Goal: Information Seeking & Learning: Understand process/instructions

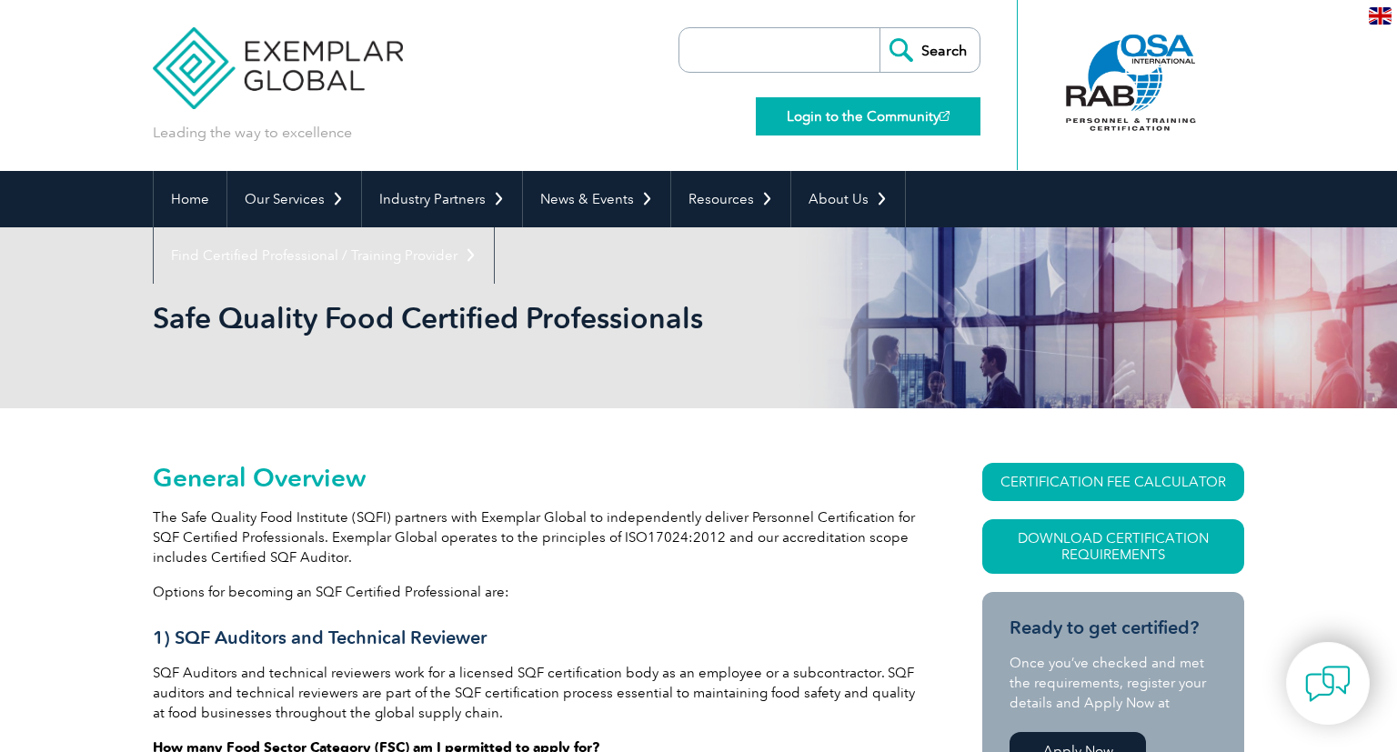
click at [884, 111] on link "Login to the Community" at bounding box center [868, 116] width 225 height 38
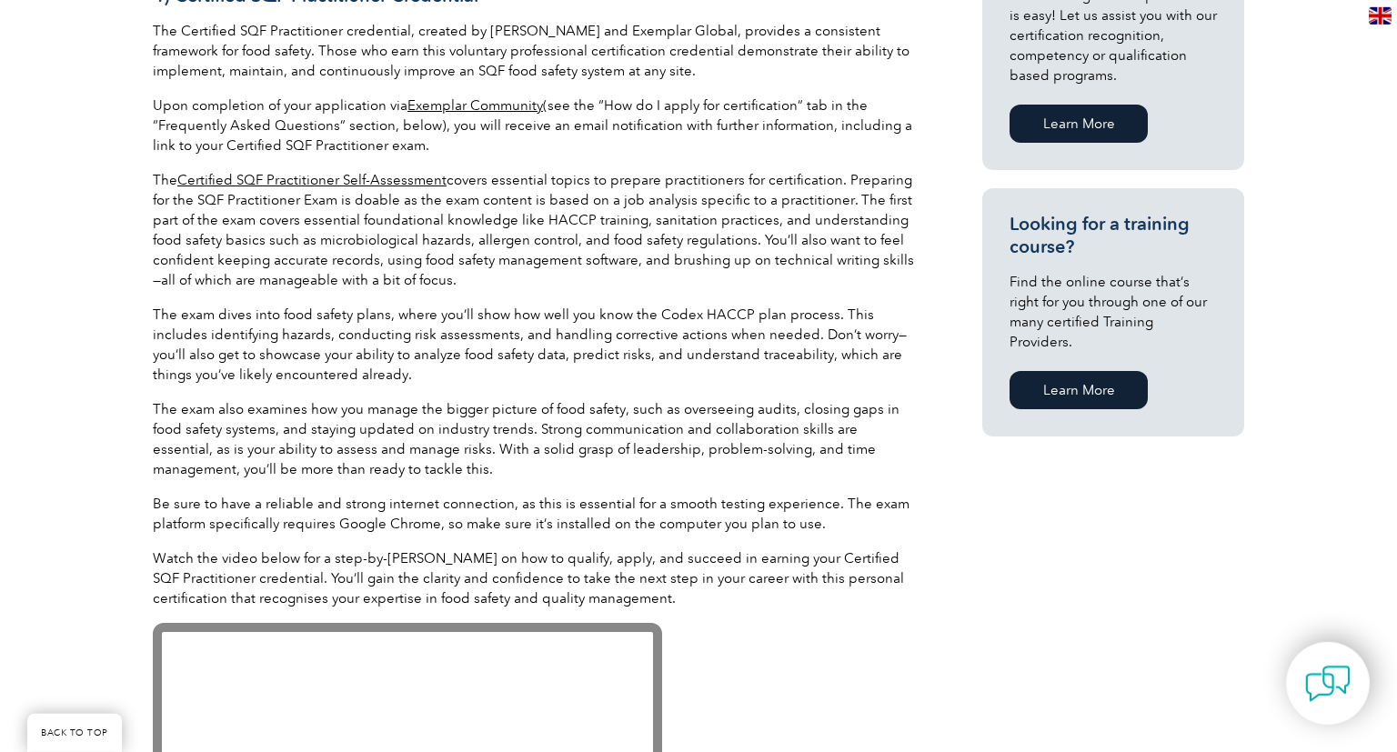
scroll to position [2218, 0]
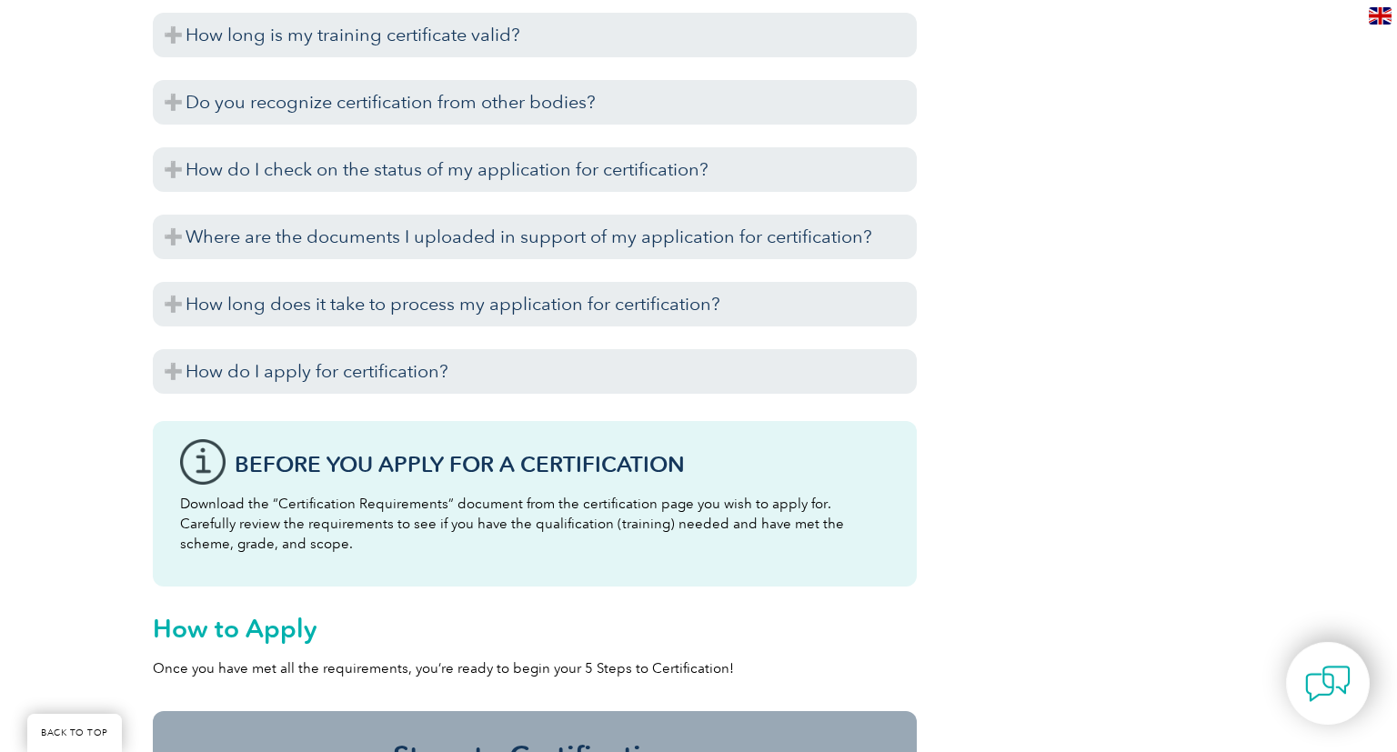
drag, startPoint x: 1385, startPoint y: 447, endPoint x: 1384, endPoint y: 269, distance: 177.3
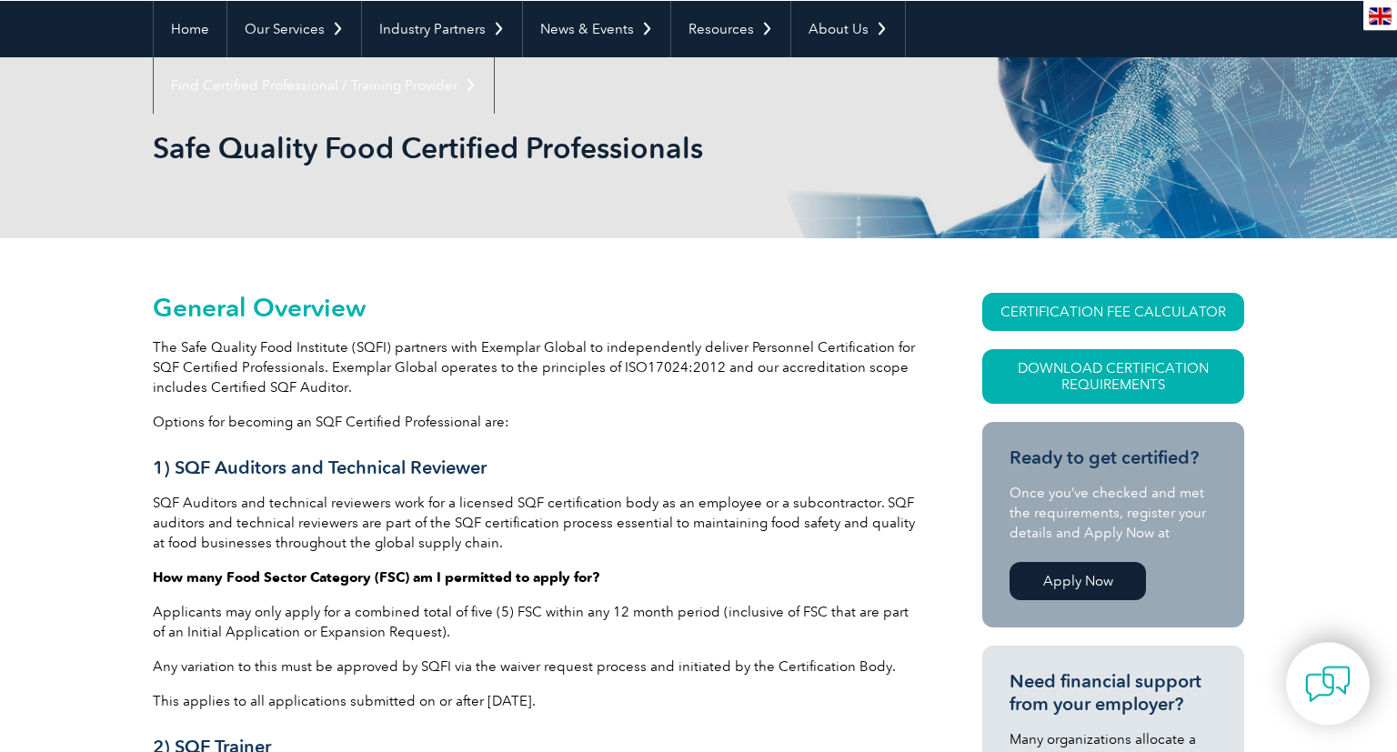
scroll to position [0, 0]
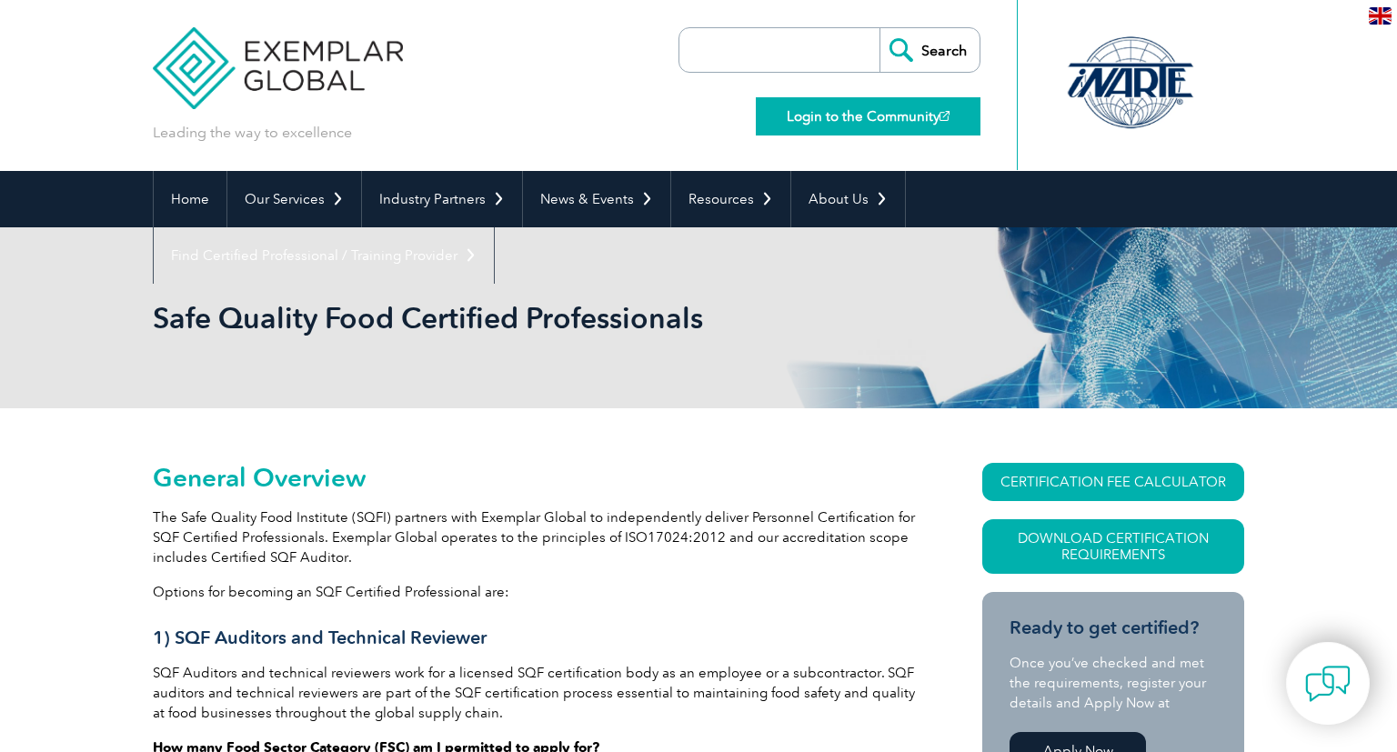
click at [841, 113] on link "Login to the Community" at bounding box center [868, 116] width 225 height 38
click at [1031, 287] on div "Safe Quality Food Certified Professionals" at bounding box center [698, 317] width 1091 height 181
click at [862, 362] on div "Safe Quality Food Certified Professionals" at bounding box center [698, 317] width 1091 height 181
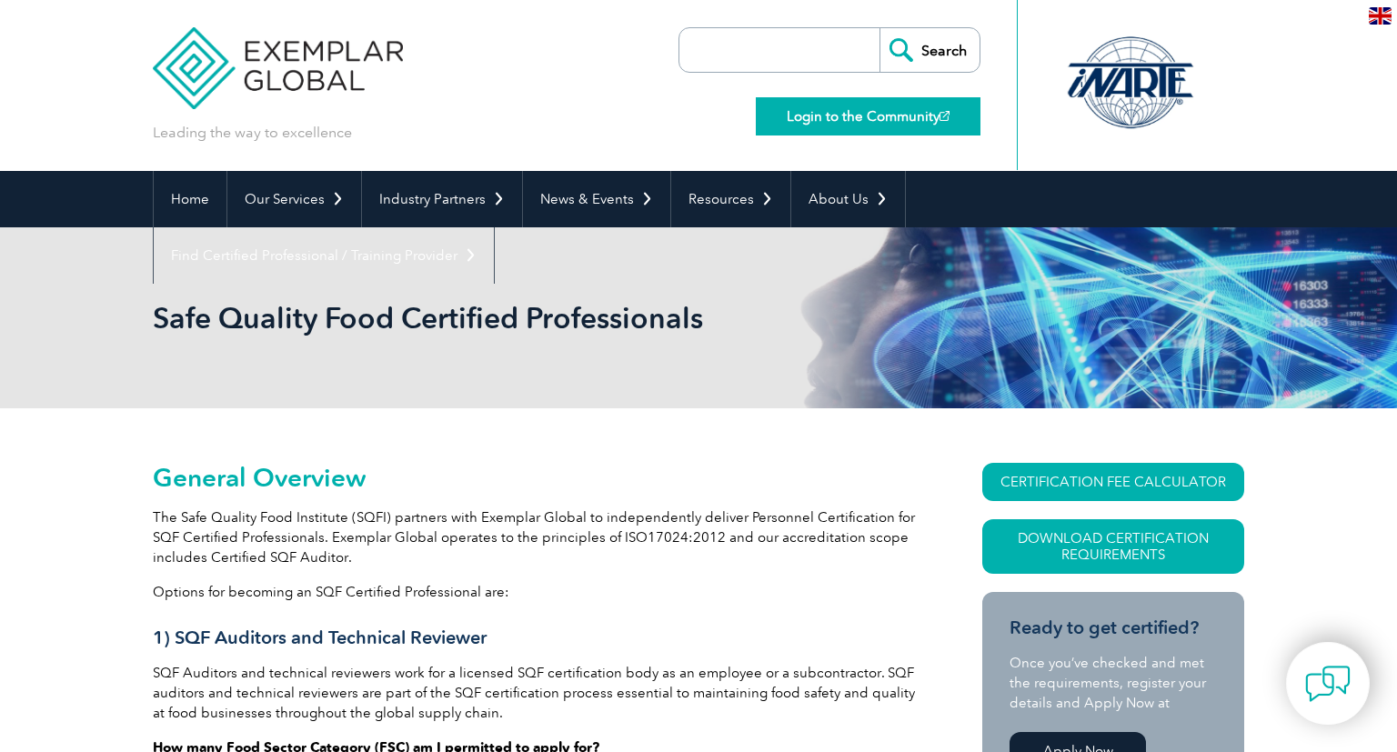
click at [833, 112] on link "Login to the Community" at bounding box center [868, 116] width 225 height 38
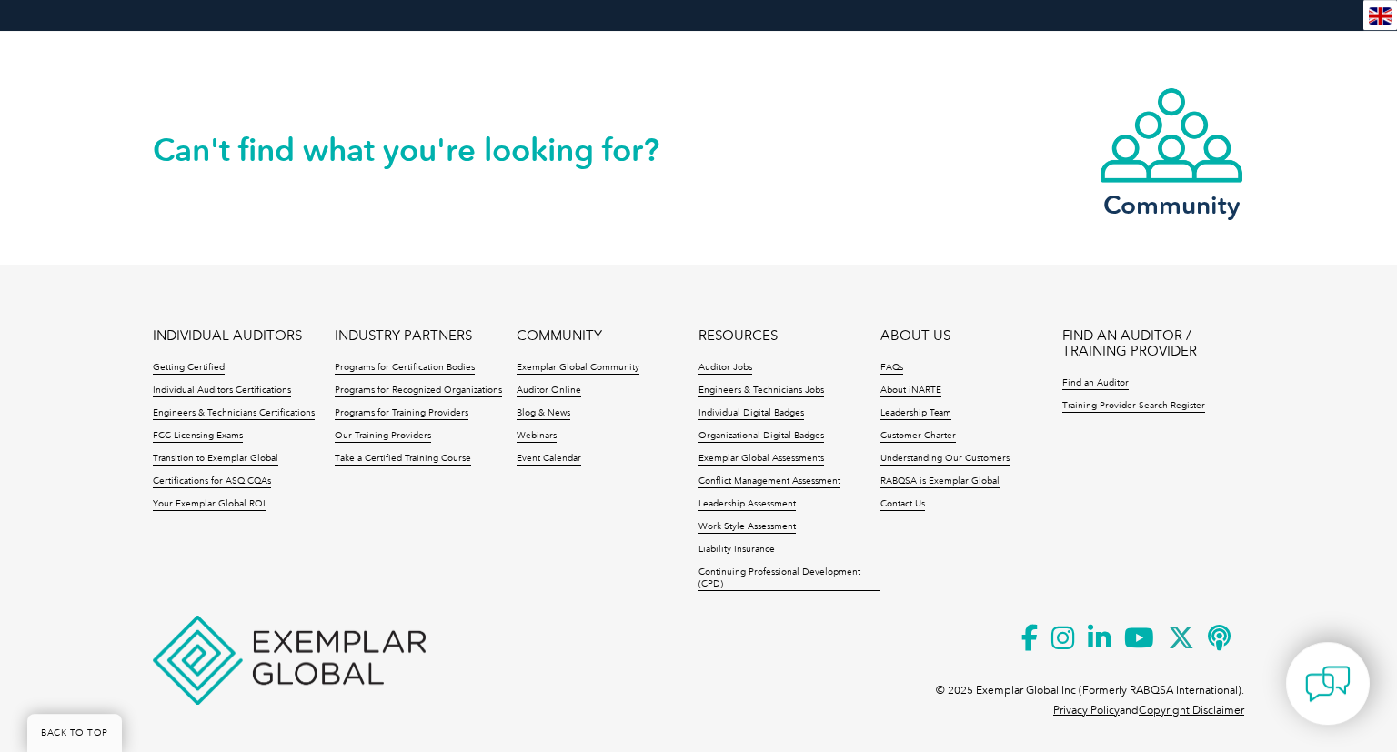
scroll to position [3561, 0]
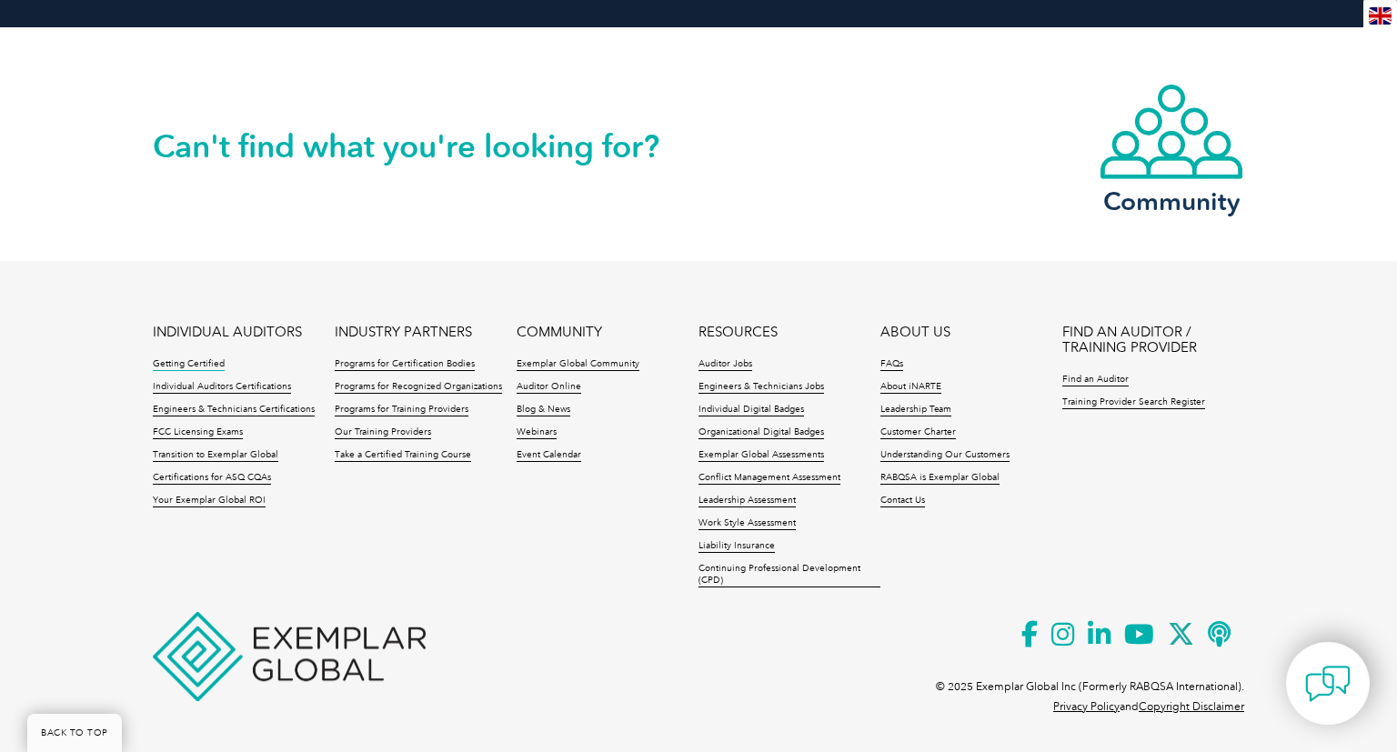
click at [191, 363] on link "Getting Certified" at bounding box center [189, 364] width 72 height 13
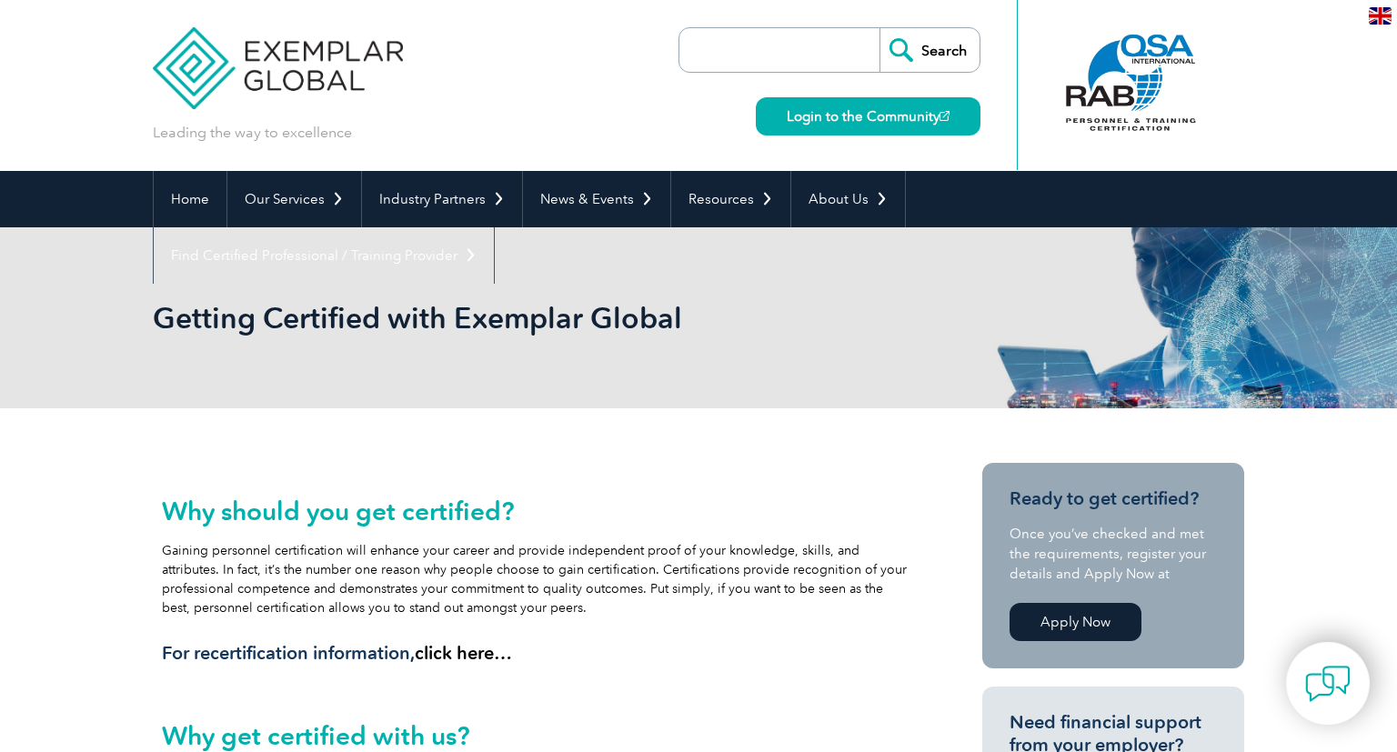
click at [467, 653] on link "click here…" at bounding box center [463, 653] width 97 height 22
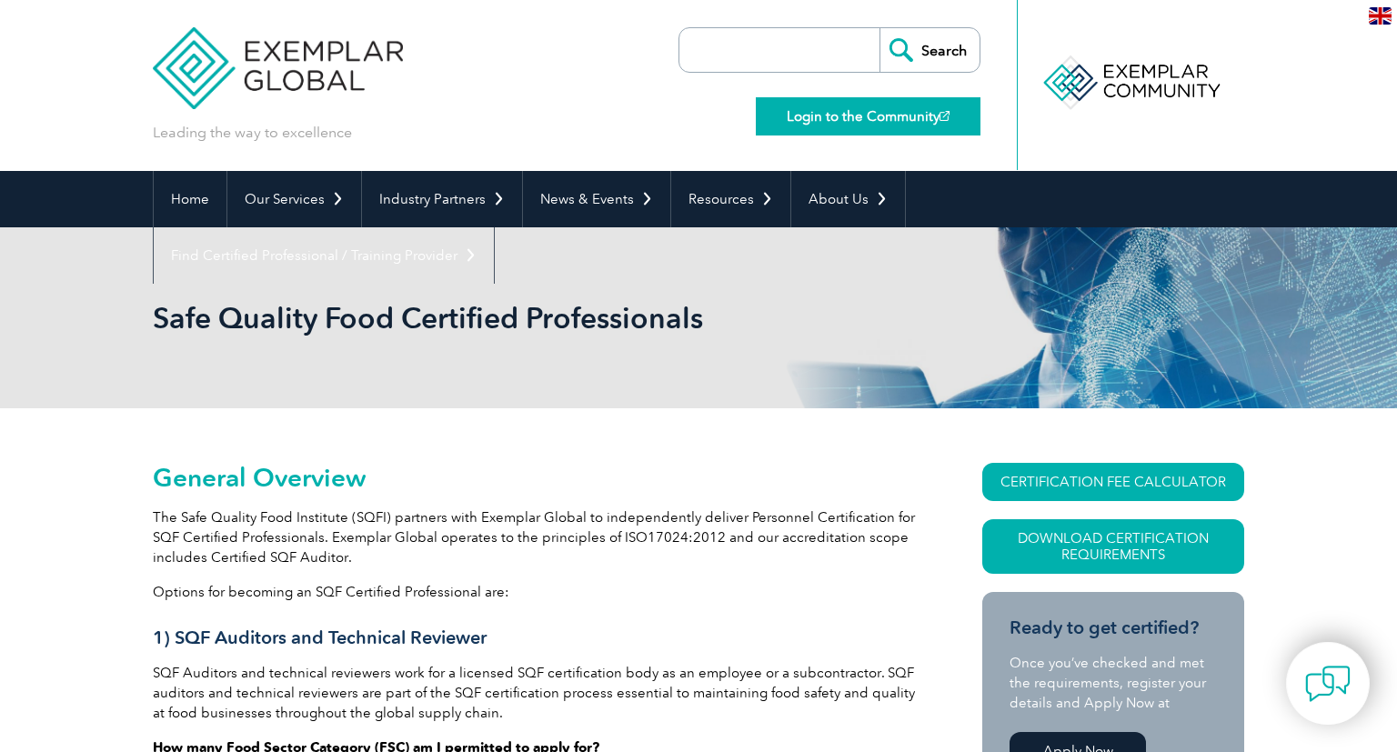
click at [903, 110] on link "Login to the Community" at bounding box center [868, 116] width 225 height 38
click at [933, 115] on link "Login to the Community" at bounding box center [868, 116] width 225 height 38
